Goal: Check status: Check status

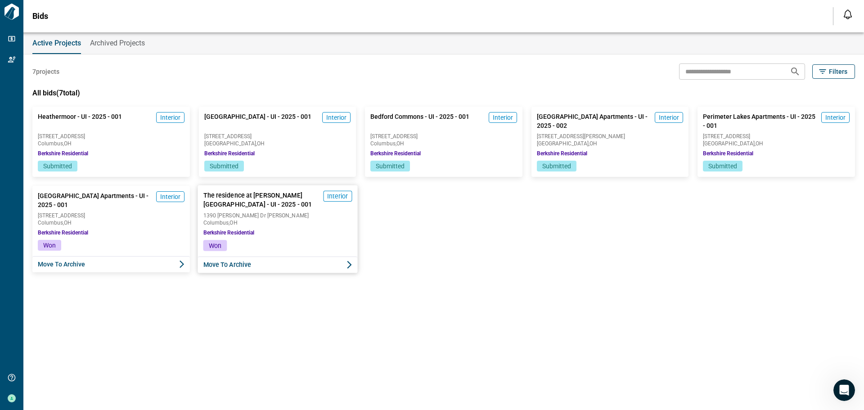
click at [218, 245] on span "Won" at bounding box center [214, 245] width 13 height 7
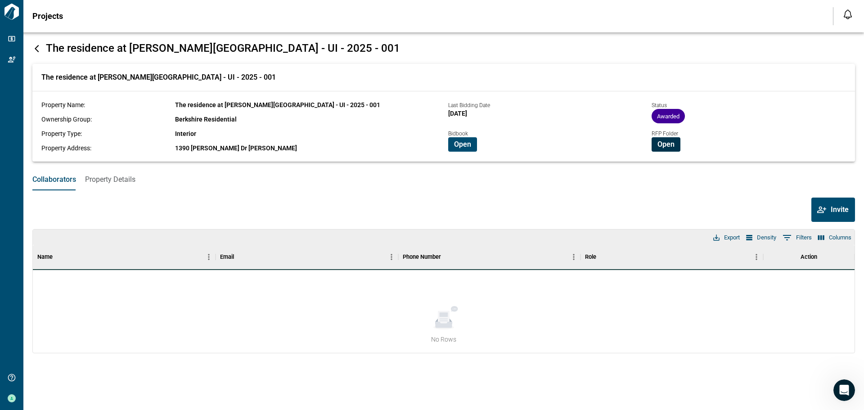
click at [660, 144] on span "Open" at bounding box center [665, 144] width 17 height 9
click at [469, 148] on span "Open" at bounding box center [462, 144] width 17 height 9
click at [671, 144] on span "Open" at bounding box center [665, 144] width 17 height 9
